Goal: Task Accomplishment & Management: Use online tool/utility

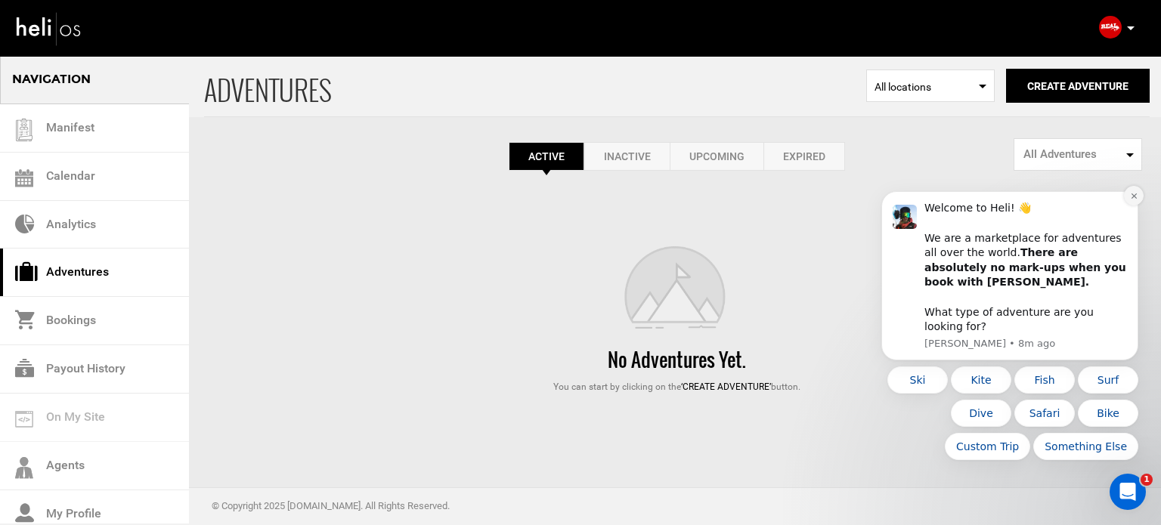
click at [1133, 199] on icon "Dismiss notification" at bounding box center [1132, 195] width 5 height 5
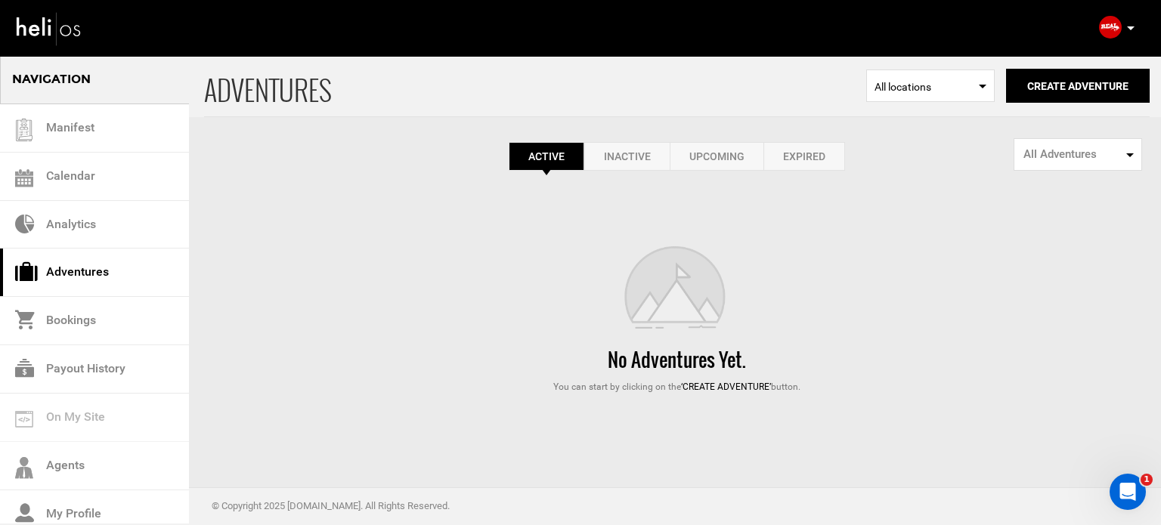
click at [831, 145] on link "Expired" at bounding box center [804, 156] width 82 height 29
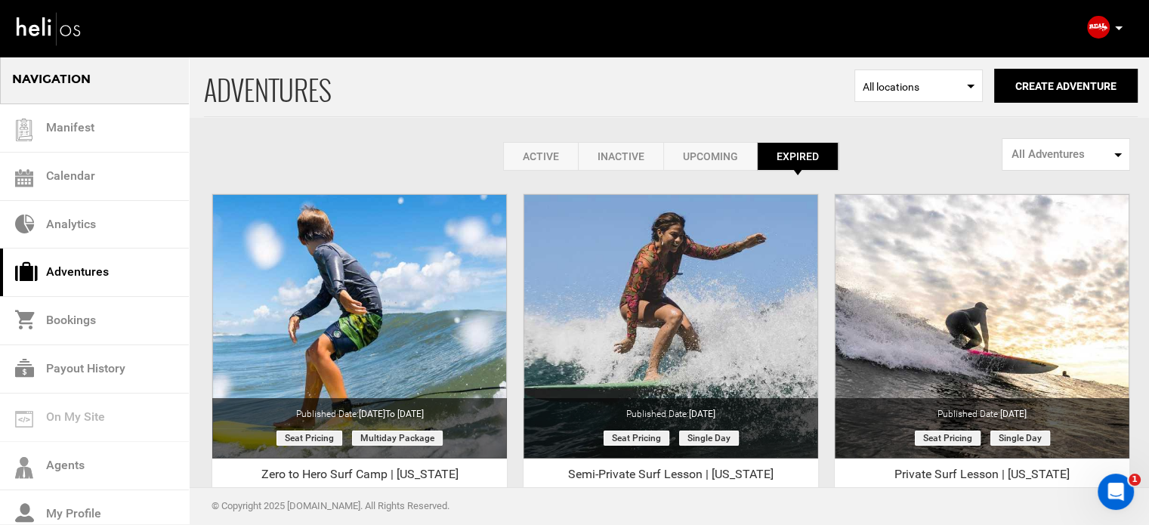
click at [541, 159] on link "Active" at bounding box center [540, 156] width 75 height 29
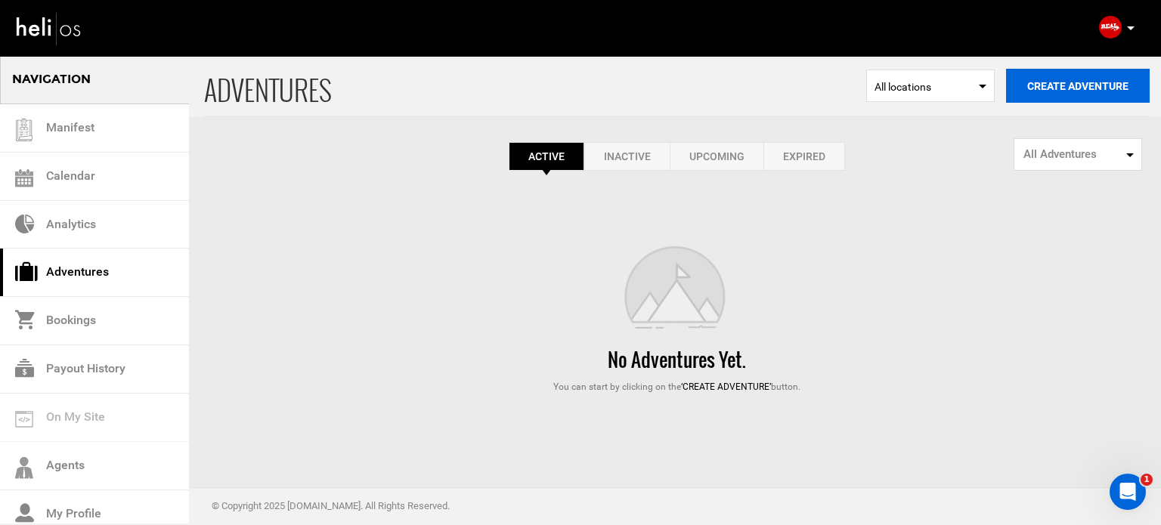
click at [1046, 102] on button "Create Adventure" at bounding box center [1078, 86] width 144 height 34
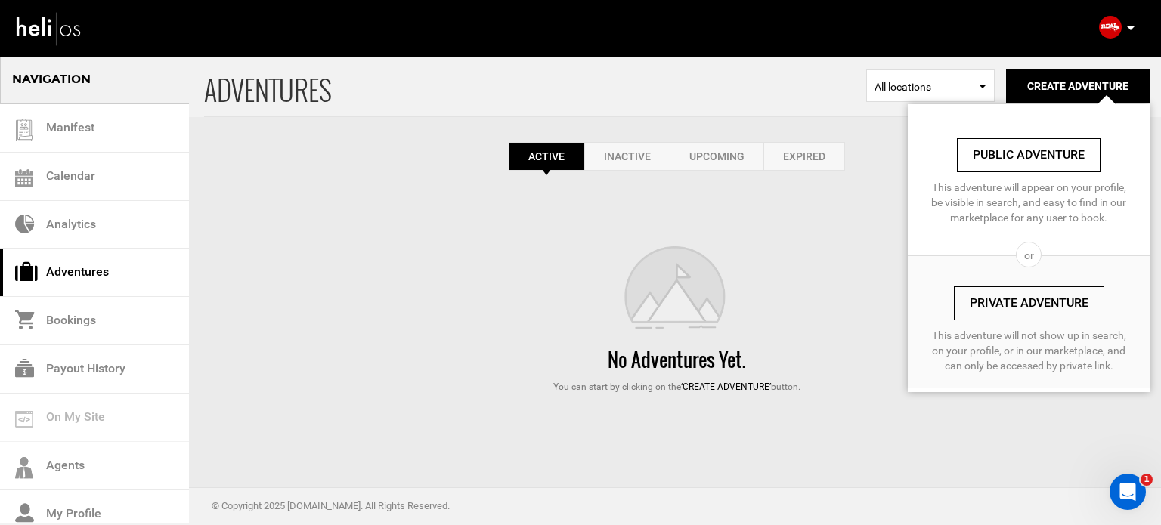
click at [980, 308] on link "Private Adventure" at bounding box center [1029, 303] width 150 height 34
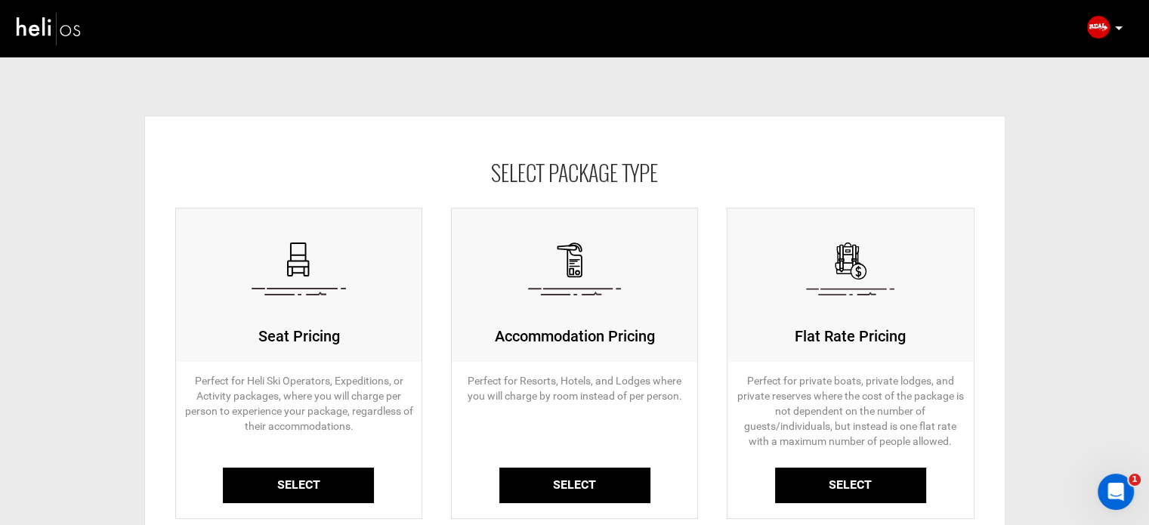
click at [284, 487] on link "Select" at bounding box center [298, 486] width 151 height 36
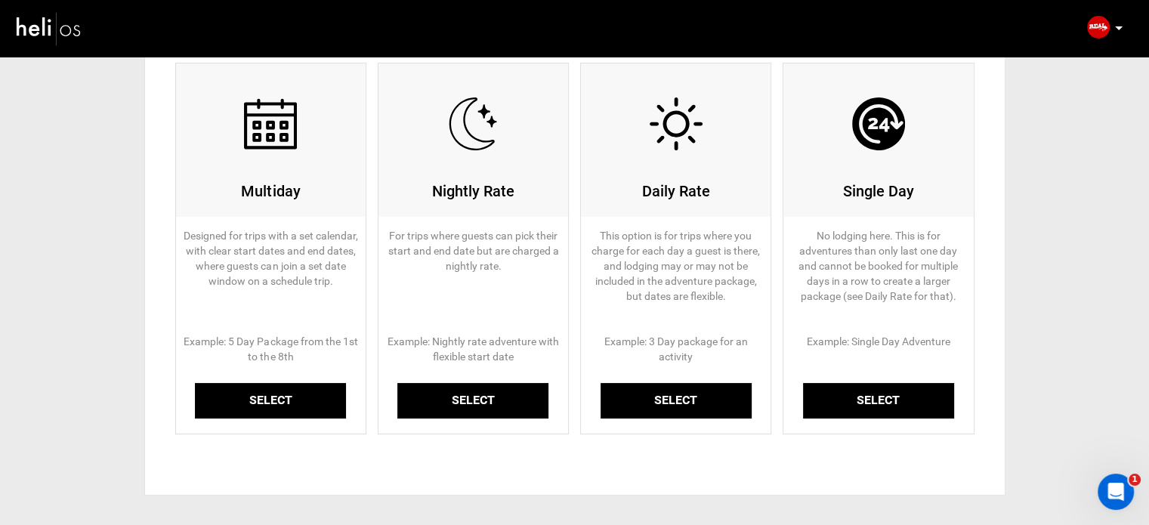
scroll to position [147, 0]
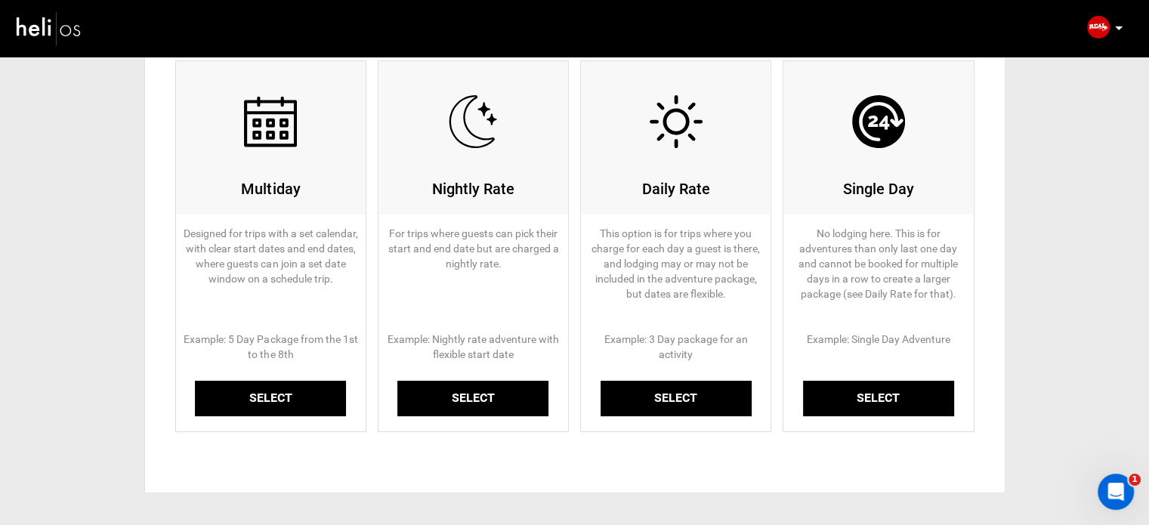
click at [280, 395] on link "Select" at bounding box center [270, 399] width 151 height 36
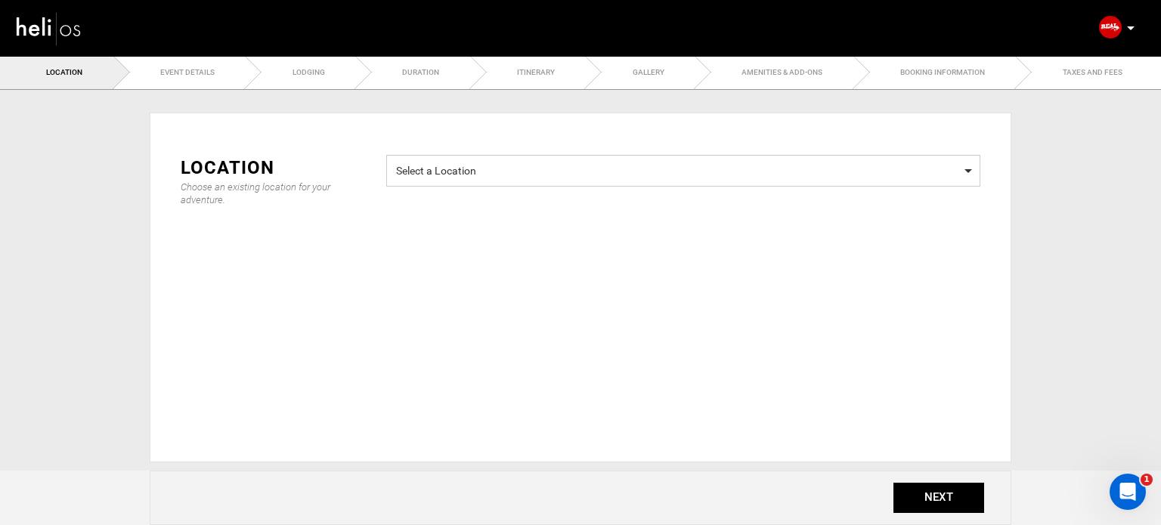
click at [462, 170] on span "Select a Location" at bounding box center [683, 168] width 574 height 19
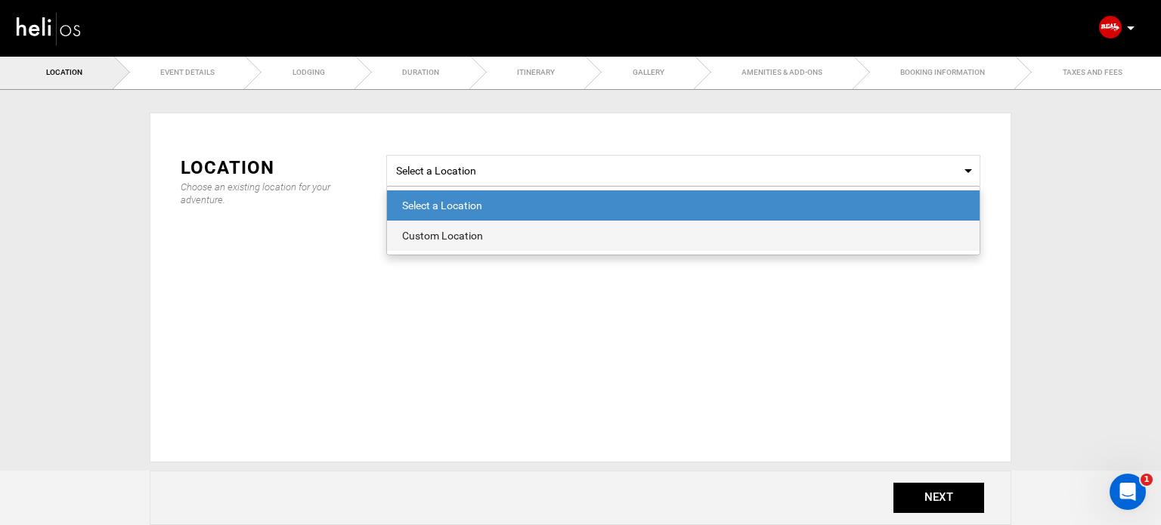
click at [457, 223] on span "Custom Location" at bounding box center [683, 236] width 592 height 30
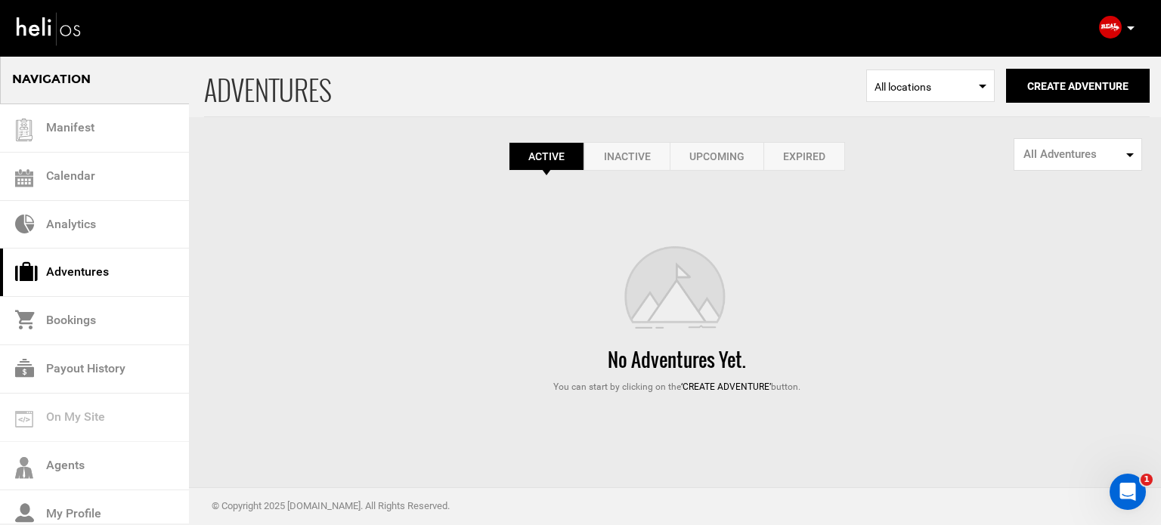
click at [1133, 23] on p at bounding box center [1129, 28] width 9 height 17
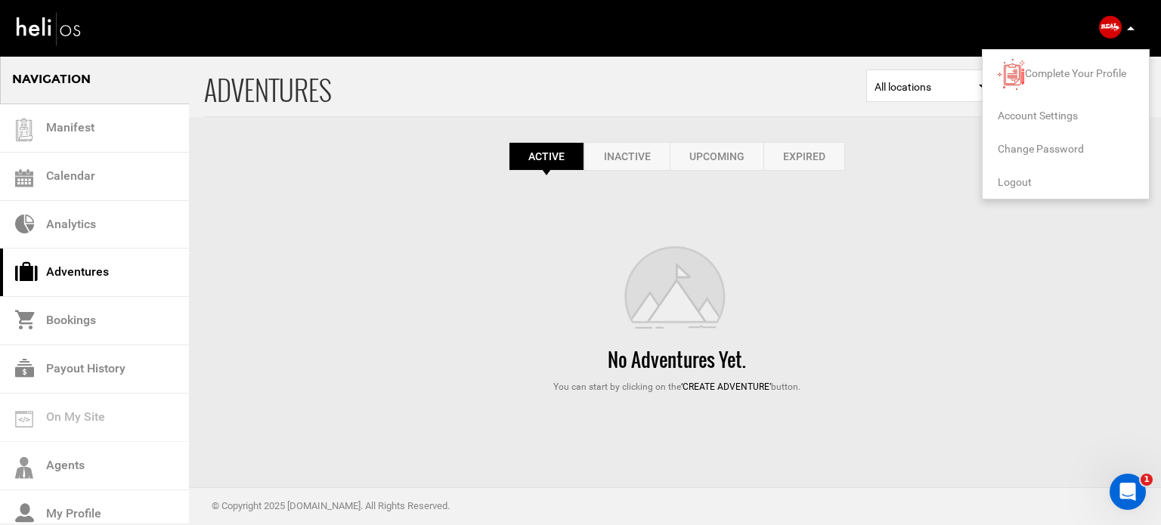
click at [1009, 185] on span "Logout" at bounding box center [1014, 182] width 34 height 12
